Goal: Task Accomplishment & Management: Manage account settings

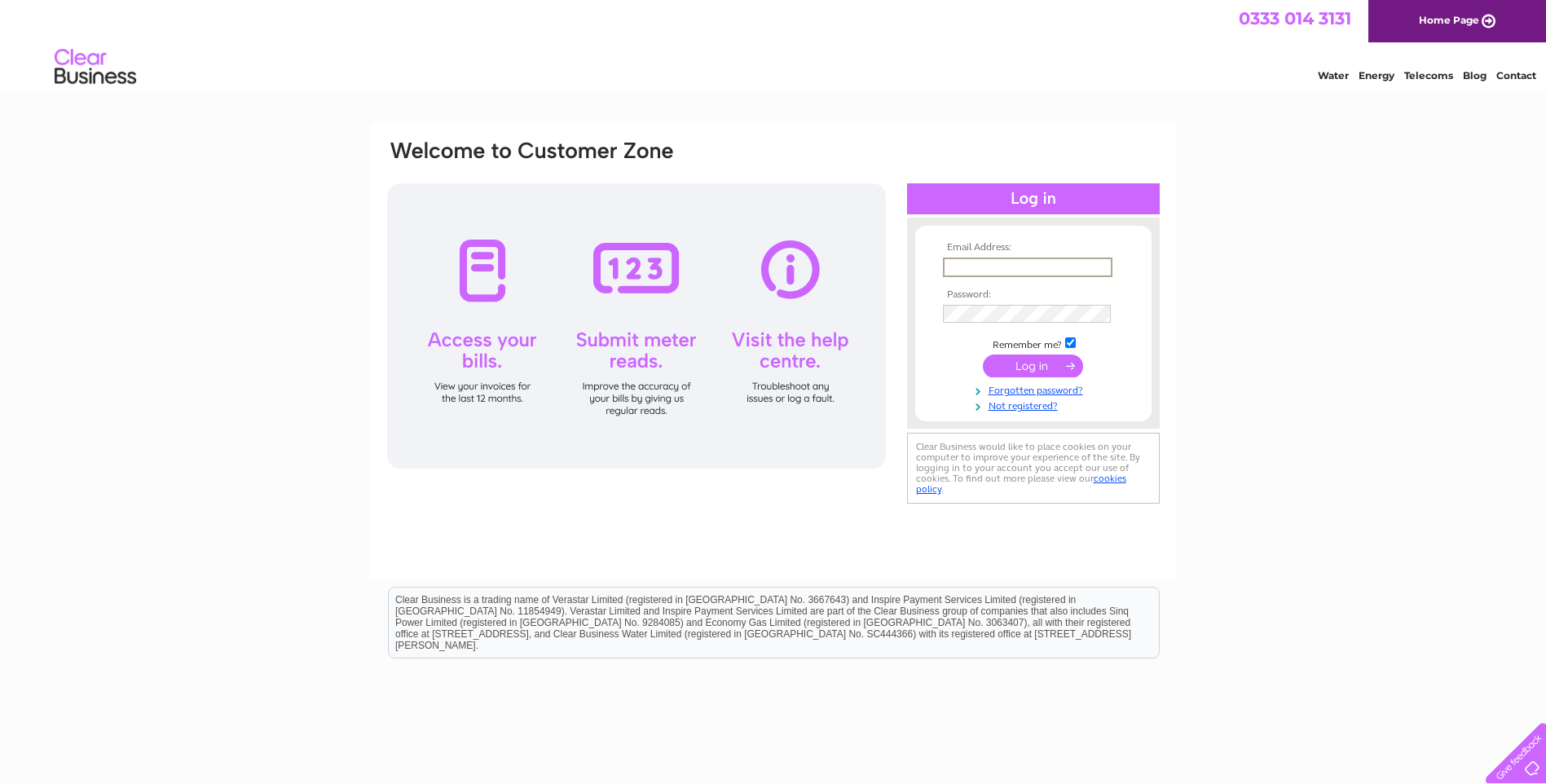
click at [950, 269] on input "text" at bounding box center [1027, 267] width 169 height 20
type input "[EMAIL_ADDRESS][DOMAIN_NAME]"
click at [1027, 368] on input "submit" at bounding box center [1032, 364] width 100 height 23
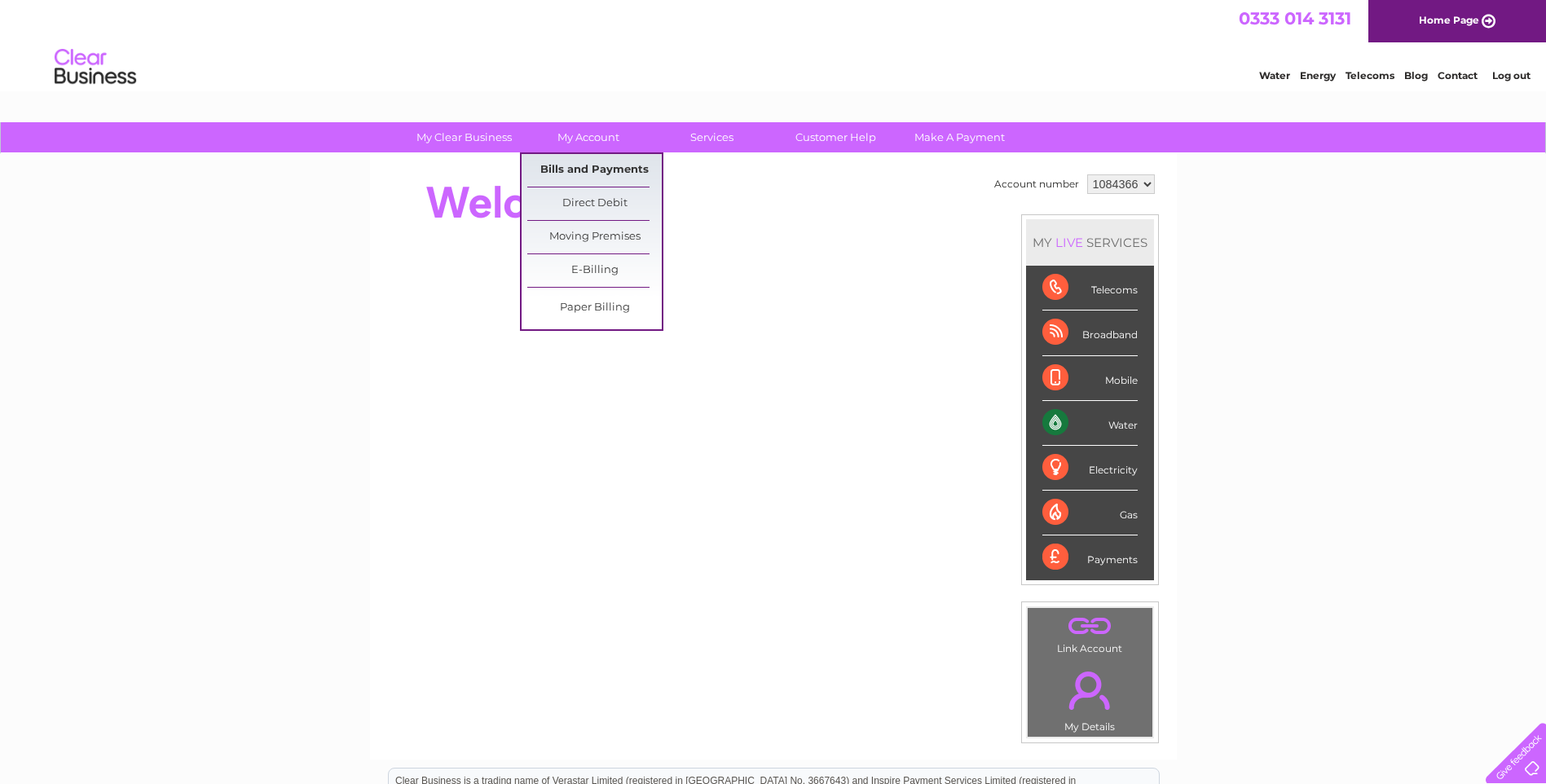
click at [575, 166] on link "Bills and Payments" at bounding box center [594, 170] width 135 height 33
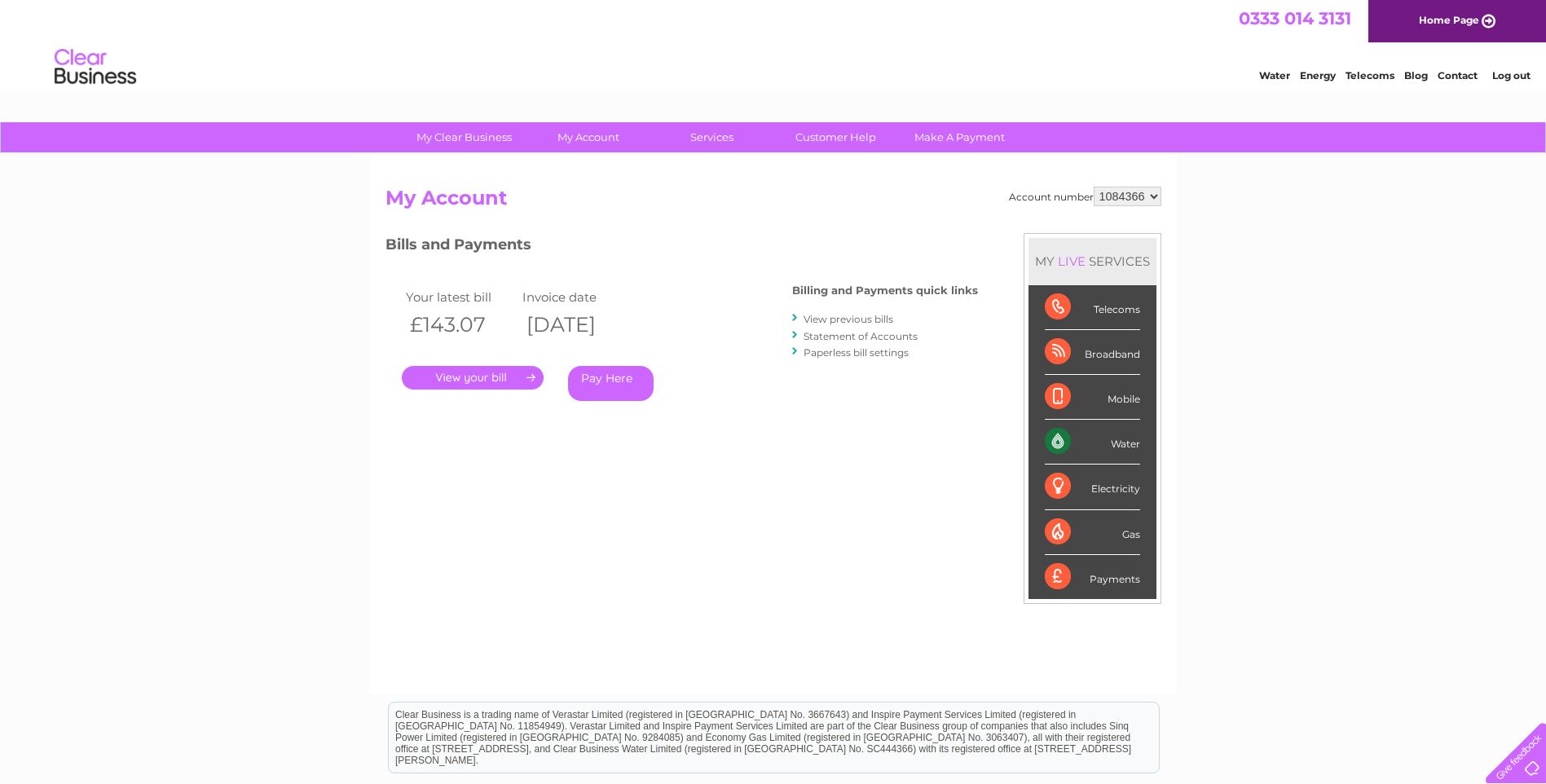
click at [470, 377] on link "." at bounding box center [472, 378] width 142 height 24
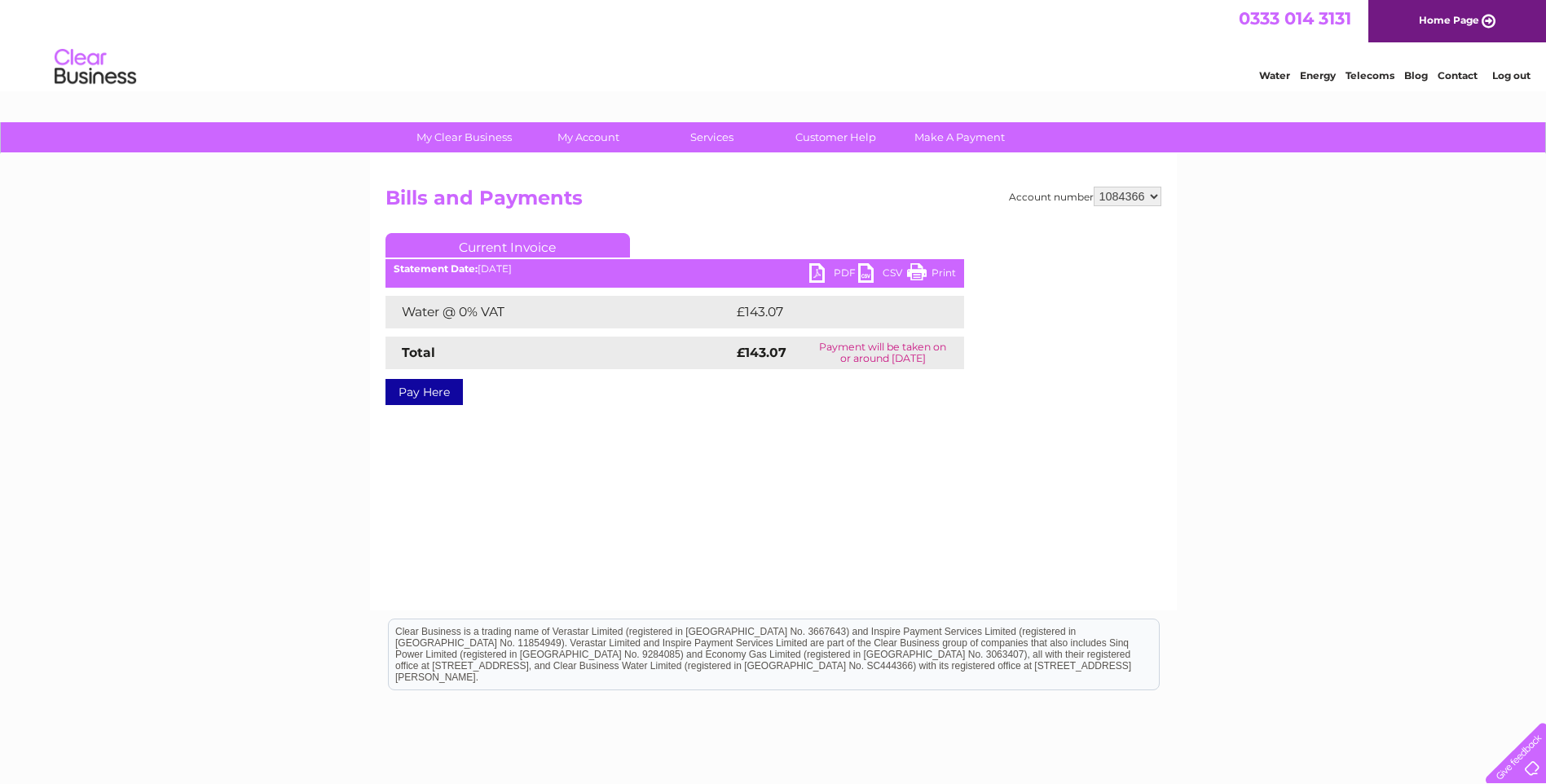
click at [833, 267] on link "PDF" at bounding box center [833, 275] width 49 height 24
